Goal: Task Accomplishment & Management: Use online tool/utility

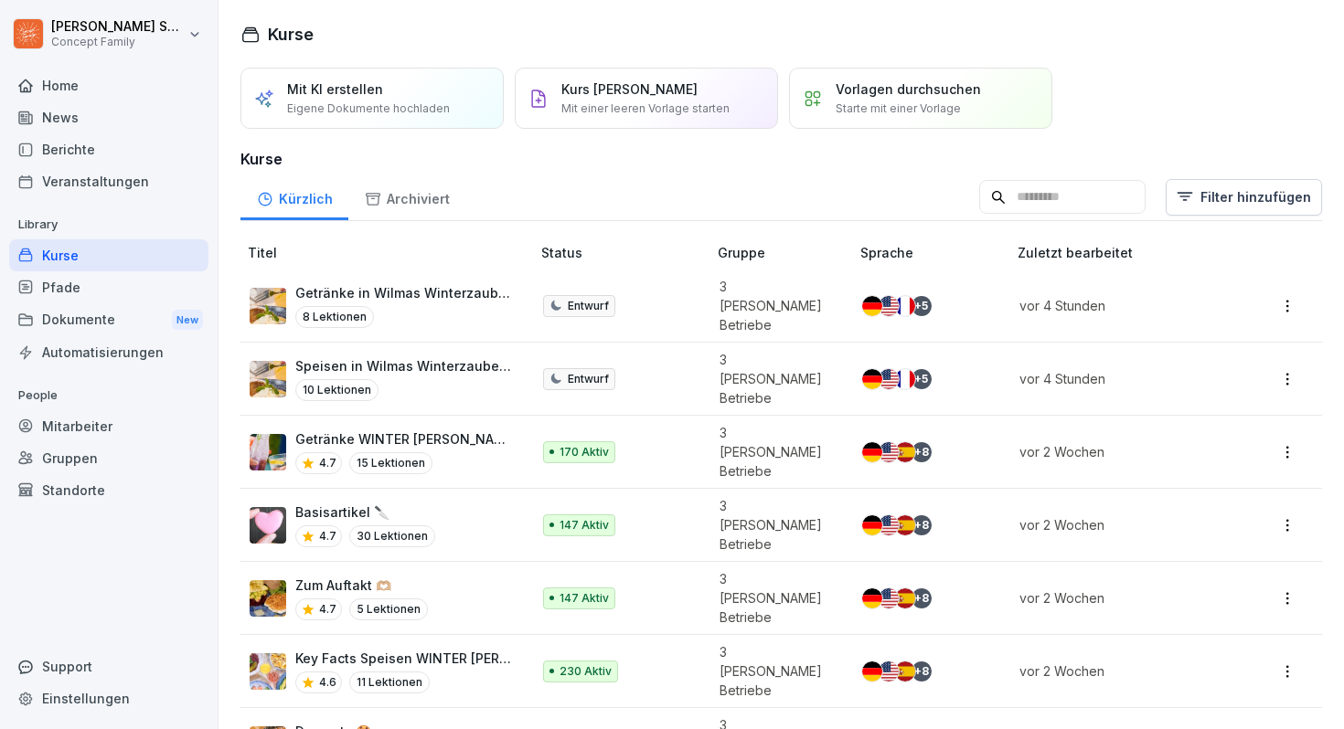
click at [108, 151] on div "Berichte" at bounding box center [108, 149] width 199 height 32
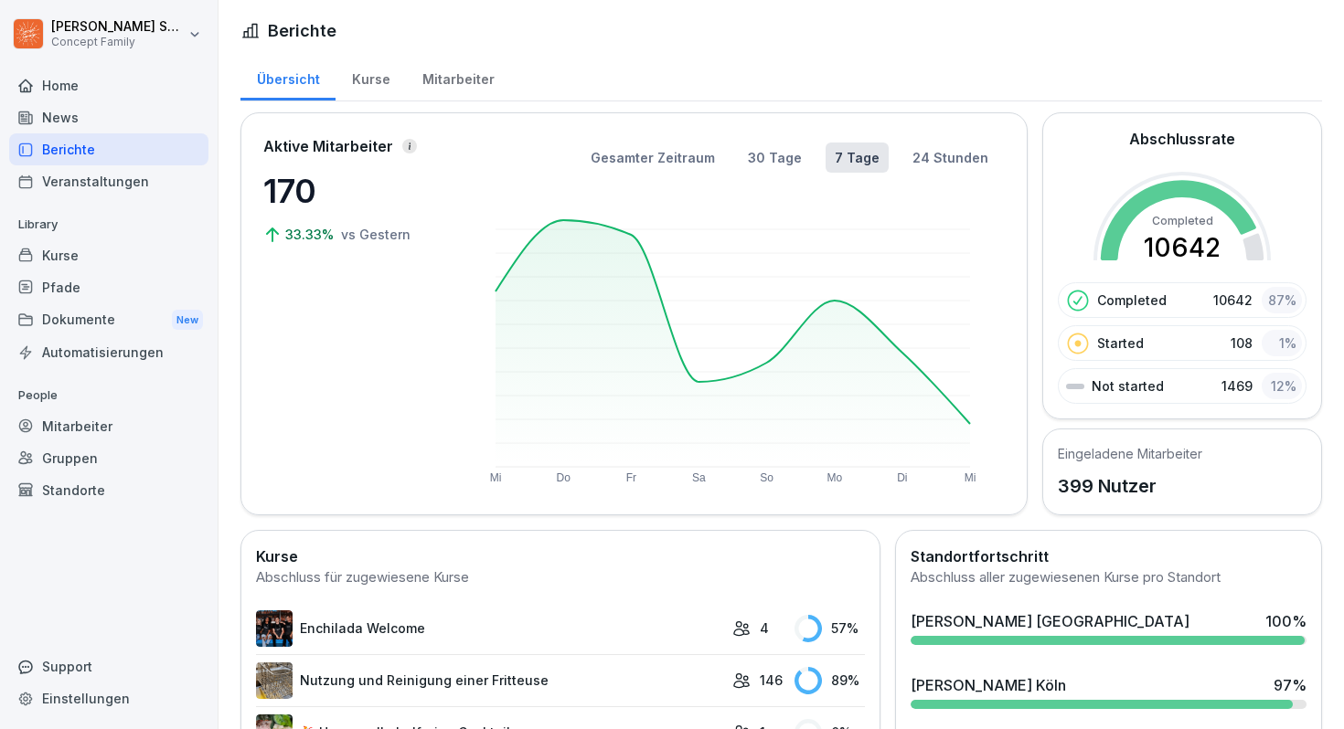
click at [423, 78] on div "Mitarbeiter" at bounding box center [458, 77] width 104 height 47
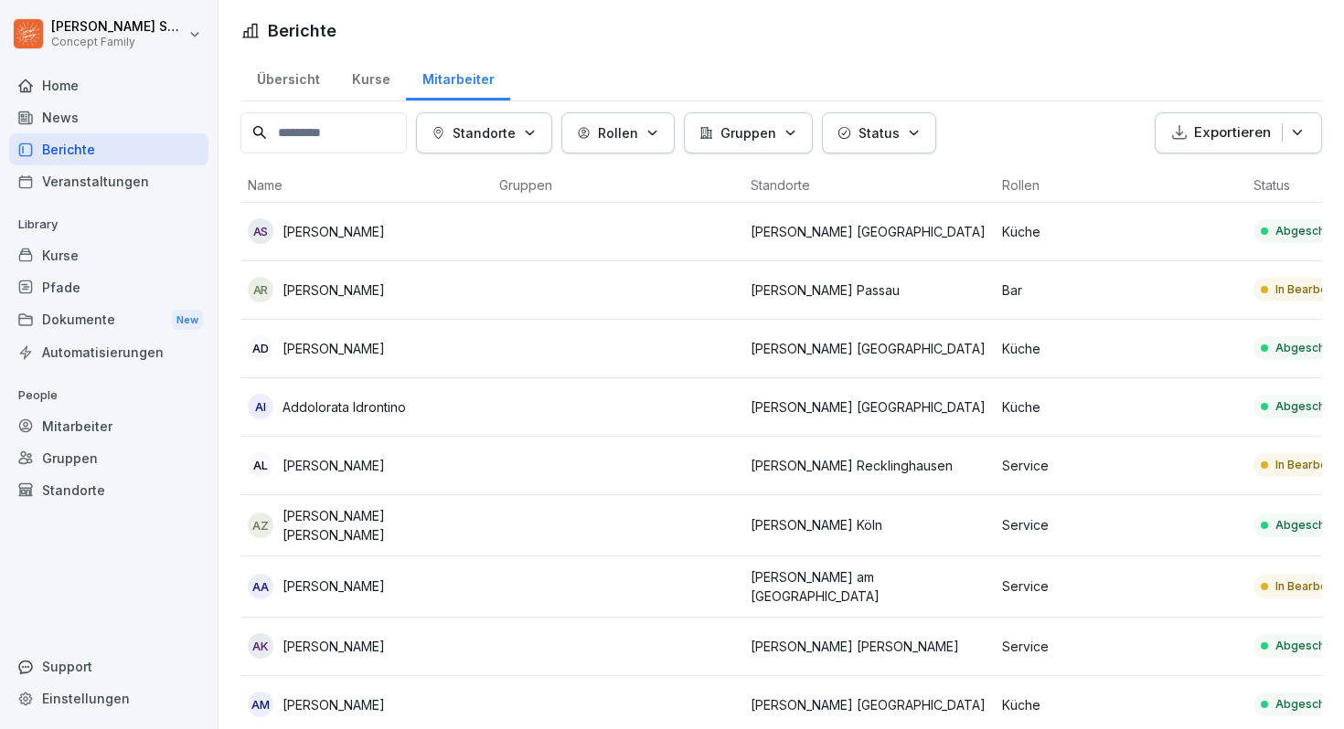
click at [391, 127] on input at bounding box center [323, 132] width 166 height 41
click at [495, 126] on p "Standorte" at bounding box center [483, 132] width 63 height 19
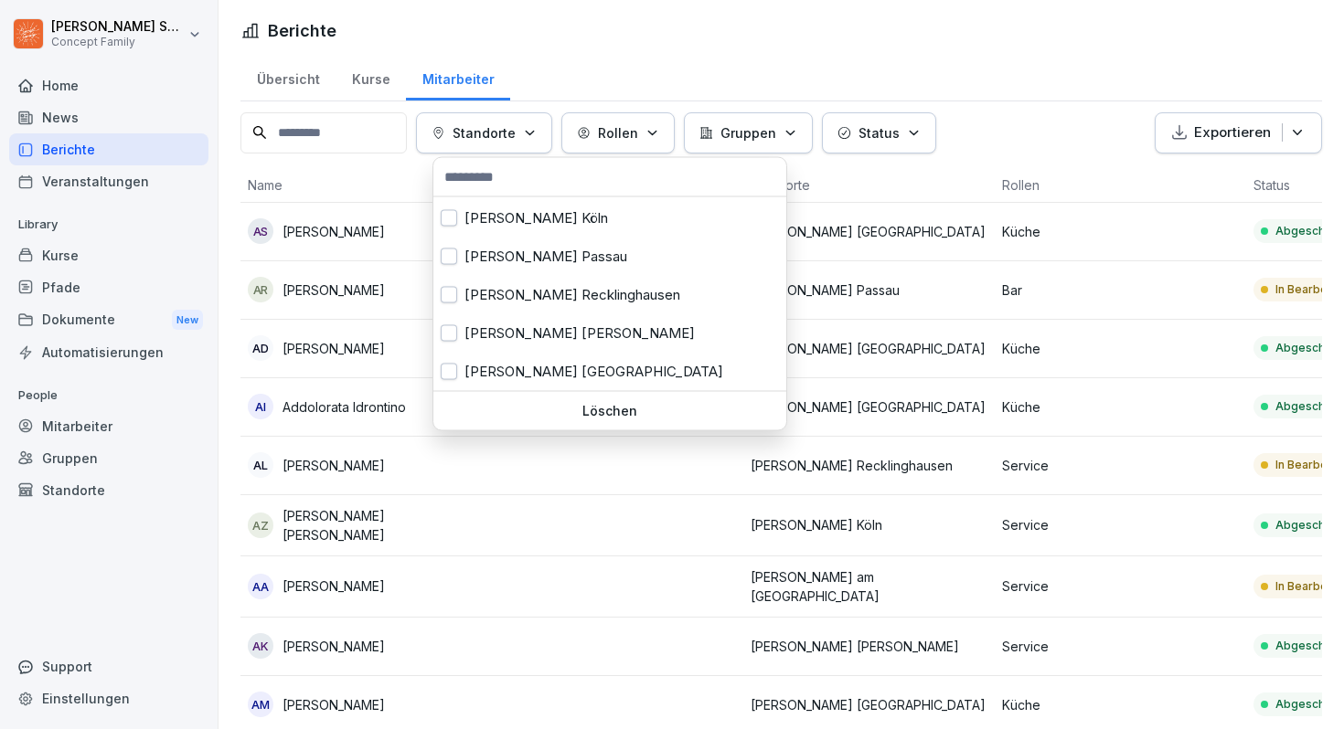
scroll to position [216, 0]
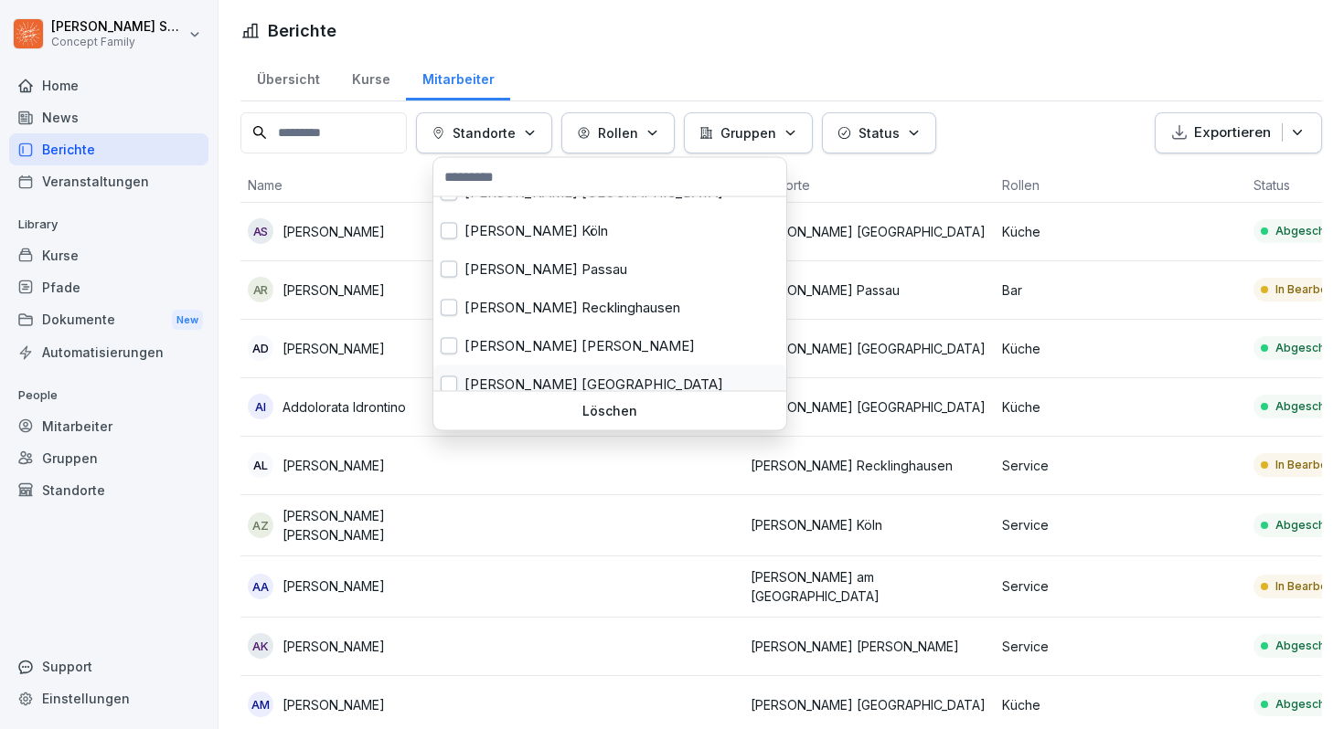
click at [497, 382] on div "[PERSON_NAME] [GEOGRAPHIC_DATA]" at bounding box center [609, 385] width 353 height 38
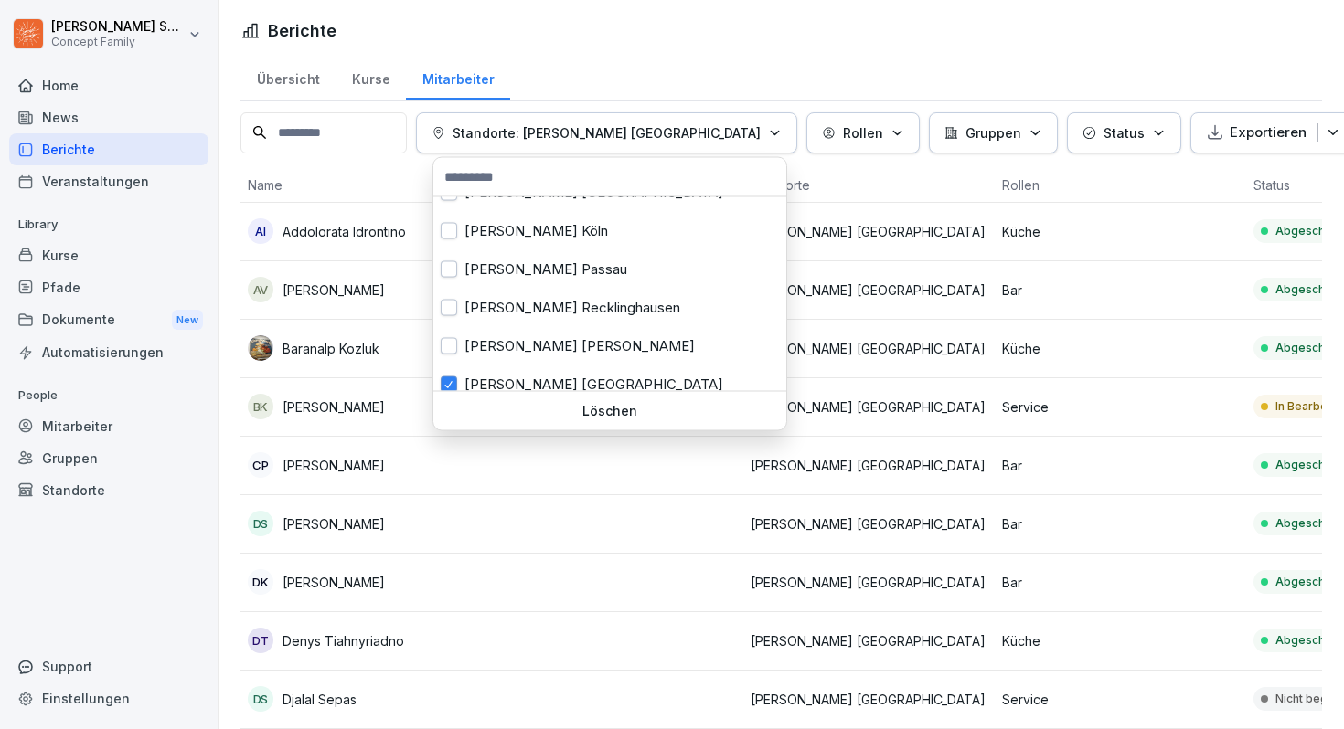
click at [696, 69] on html "[PERSON_NAME] Concept Family Home News Berichte Veranstaltungen Library Kurse P…" at bounding box center [672, 364] width 1344 height 729
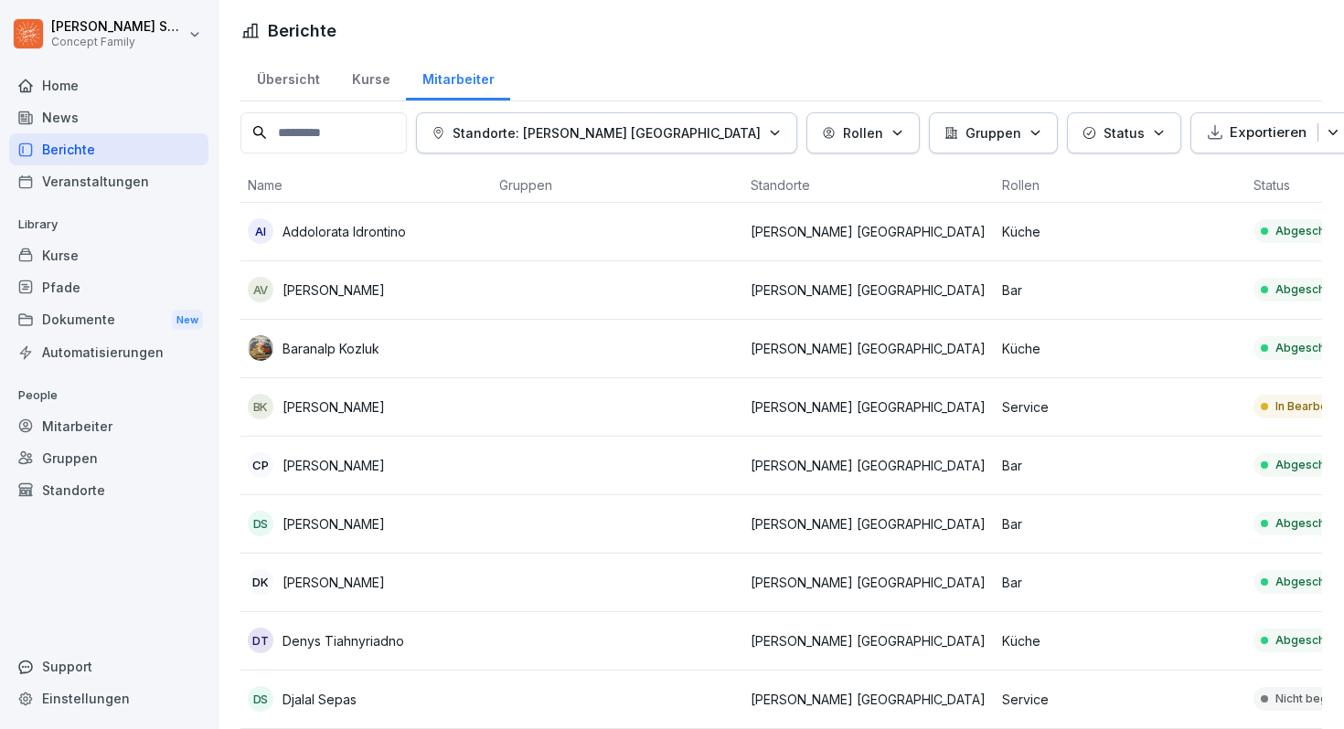
click at [1219, 119] on button "Exportieren" at bounding box center [1273, 132] width 167 height 41
click at [1197, 202] on p "Als CSV Datei exportieren" at bounding box center [1226, 206] width 157 height 16
